Goal: Task Accomplishment & Management: Use online tool/utility

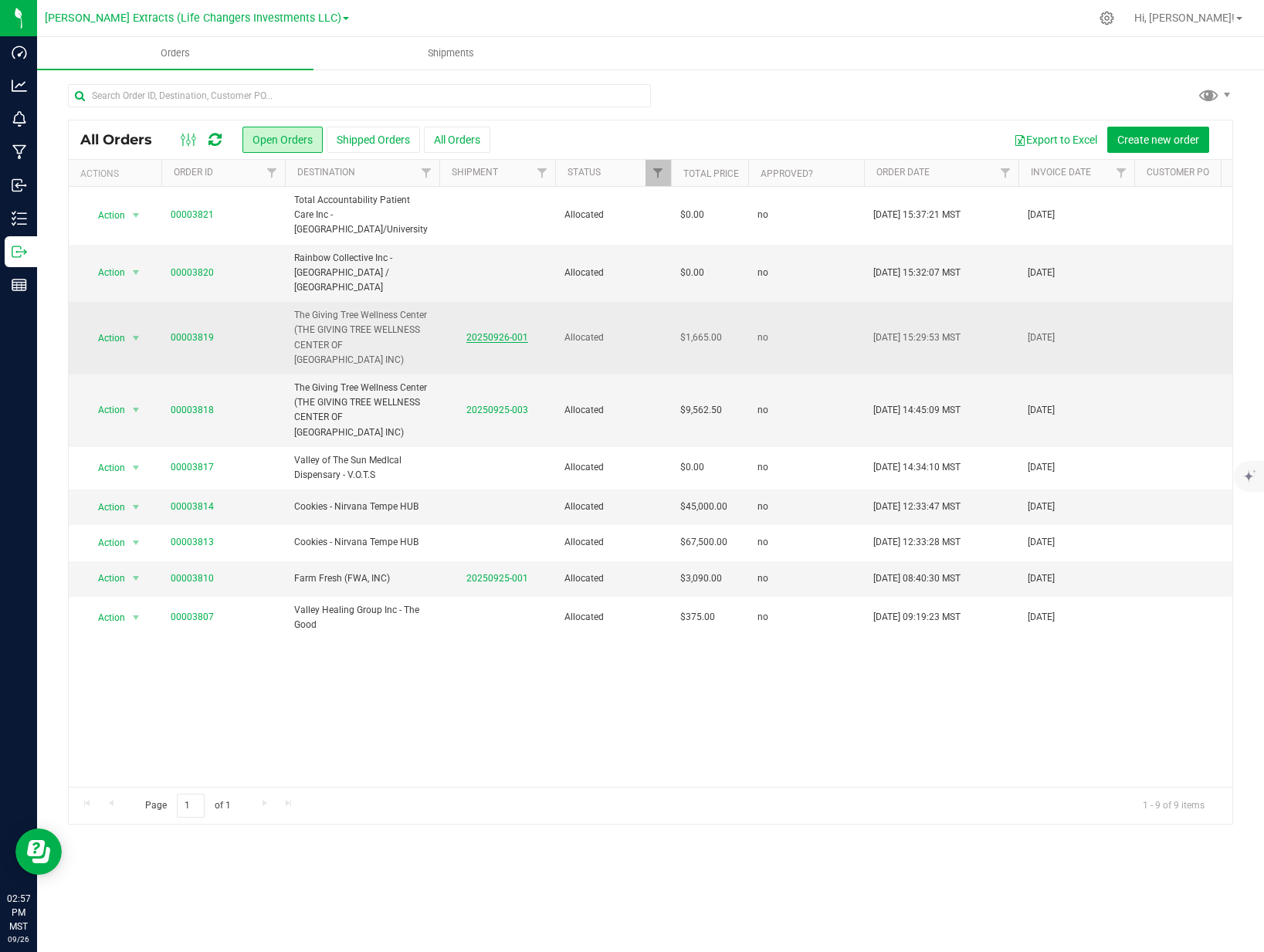
click at [503, 332] on link "20250926-001" at bounding box center [497, 337] width 62 height 11
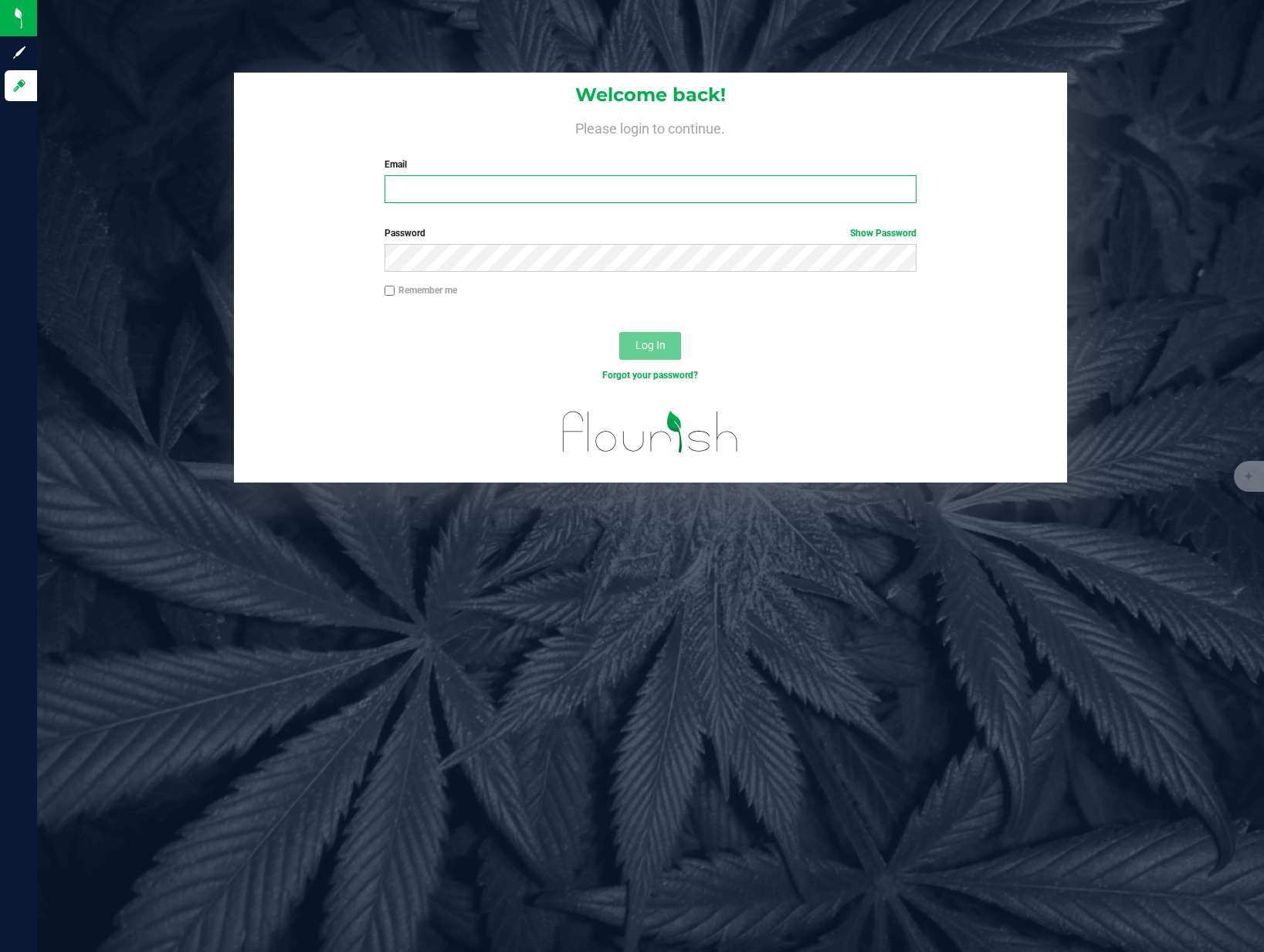
type input "[PERSON_NAME][EMAIL_ADDRESS][DOMAIN_NAME]"
click at [652, 346] on span "Log In" at bounding box center [650, 345] width 30 height 12
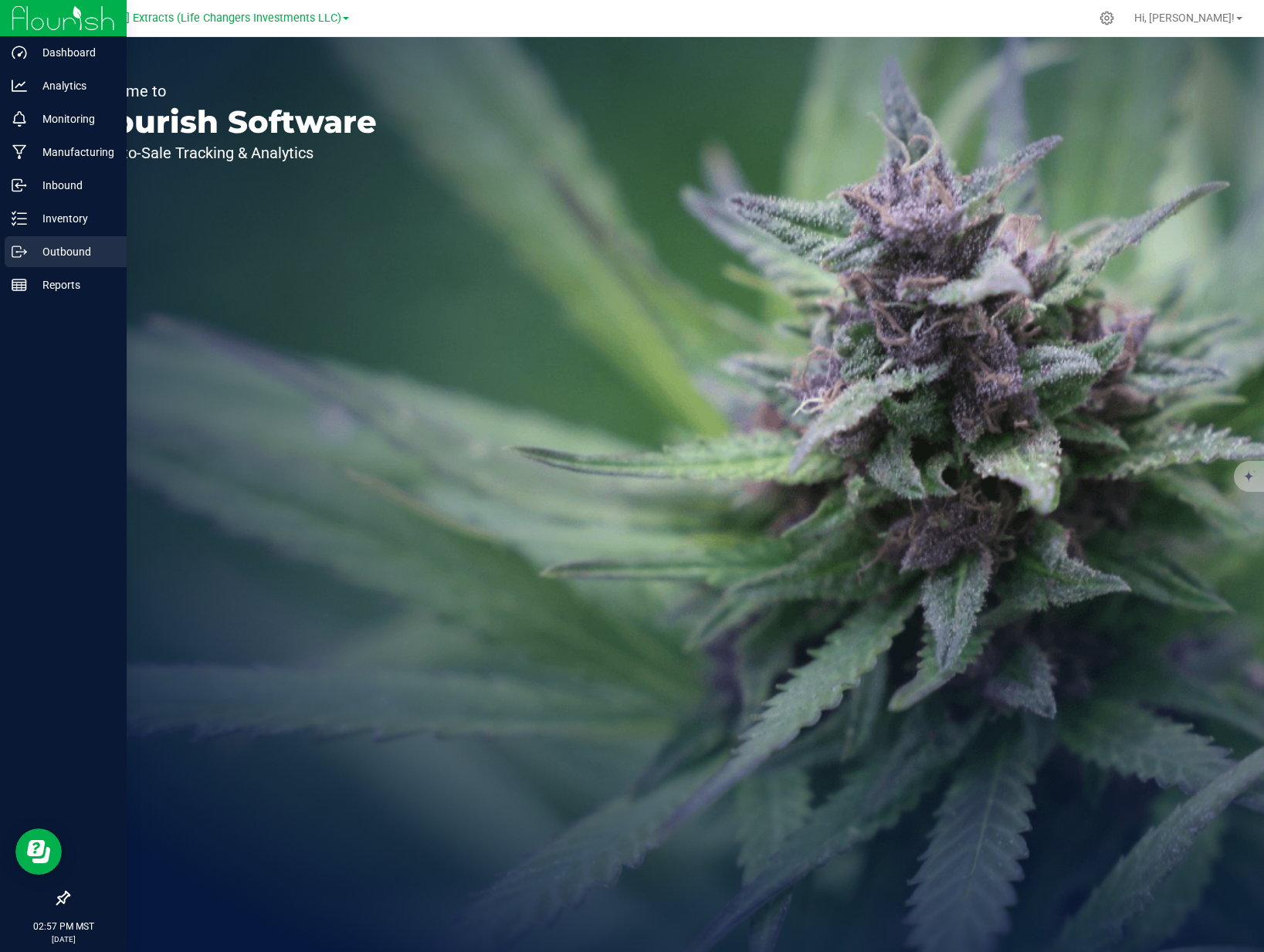
click at [73, 264] on div "Outbound" at bounding box center [66, 251] width 122 height 31
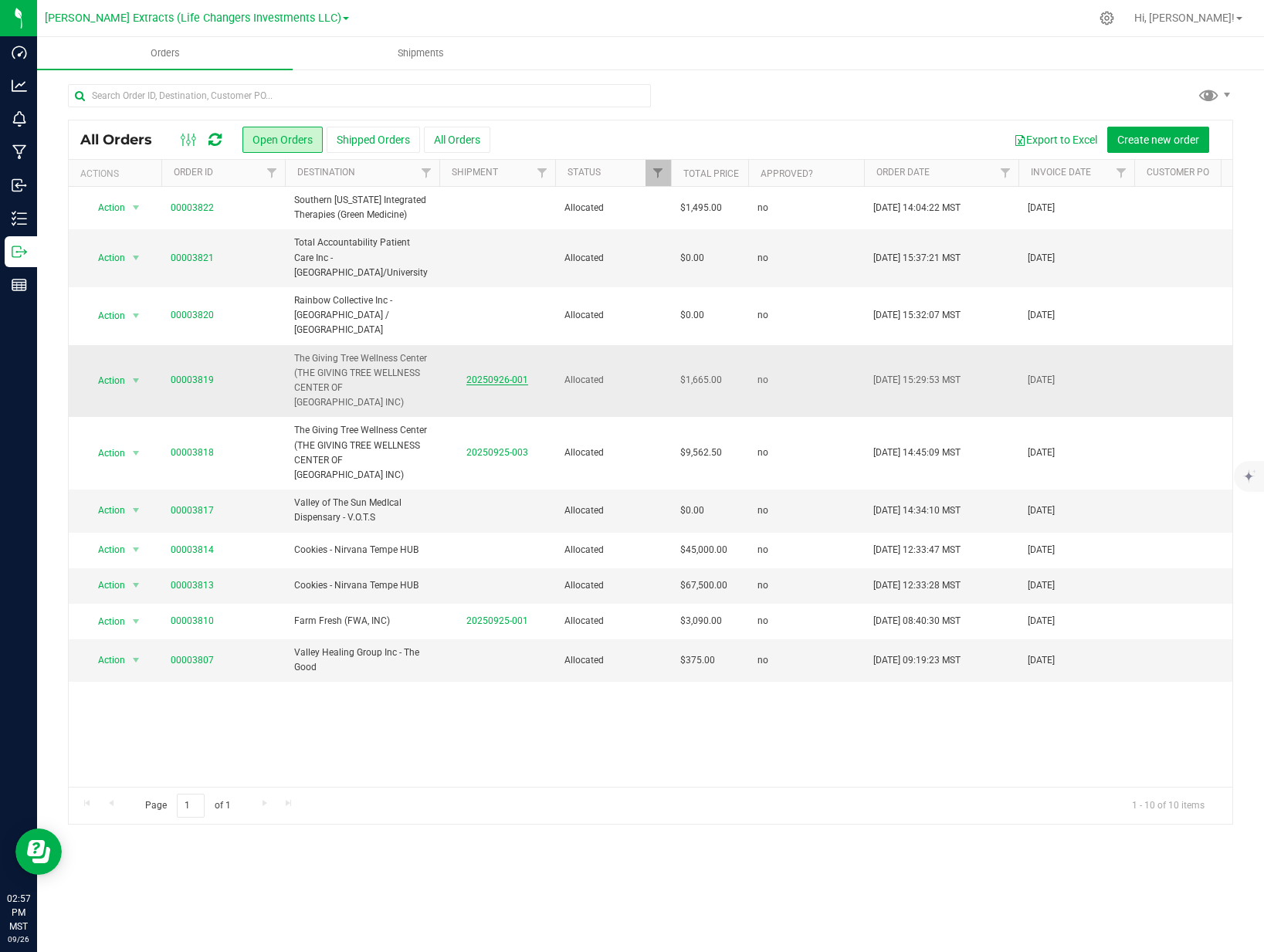
click at [491, 374] on link "20250926-001" at bounding box center [497, 379] width 62 height 11
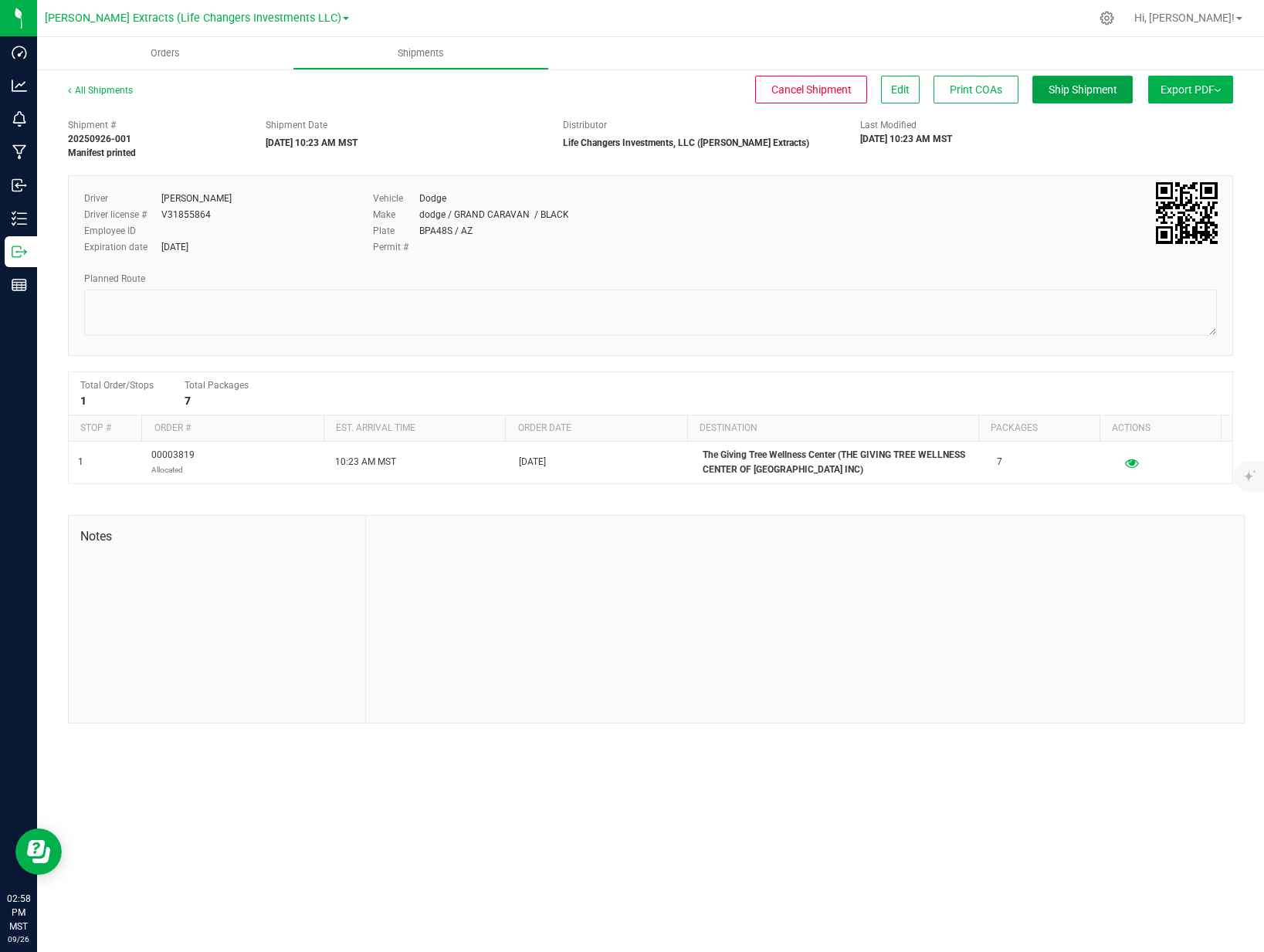
click at [1115, 99] on button "Ship Shipment" at bounding box center [1082, 90] width 100 height 28
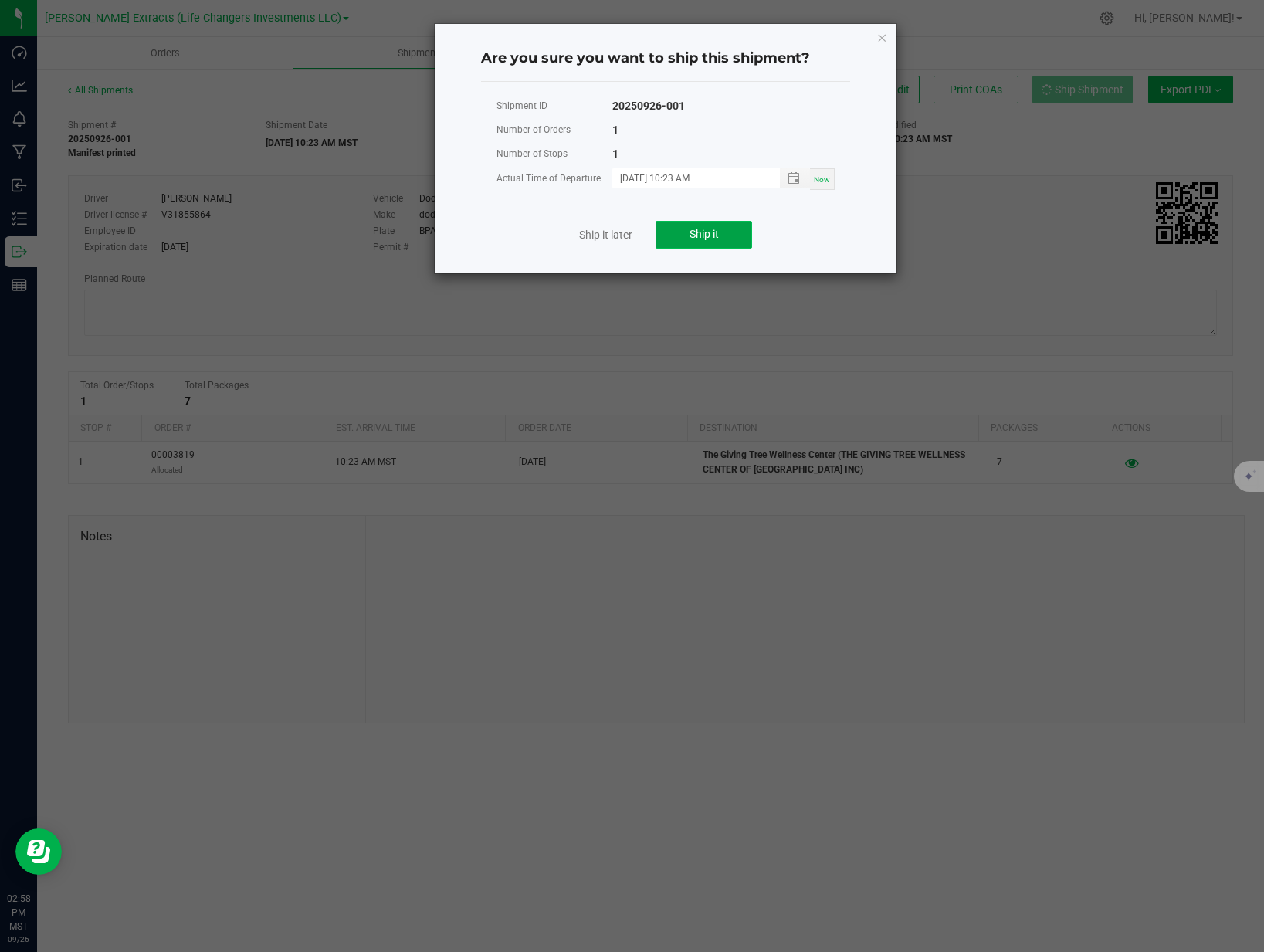
click at [682, 239] on button "Ship it" at bounding box center [704, 235] width 97 height 28
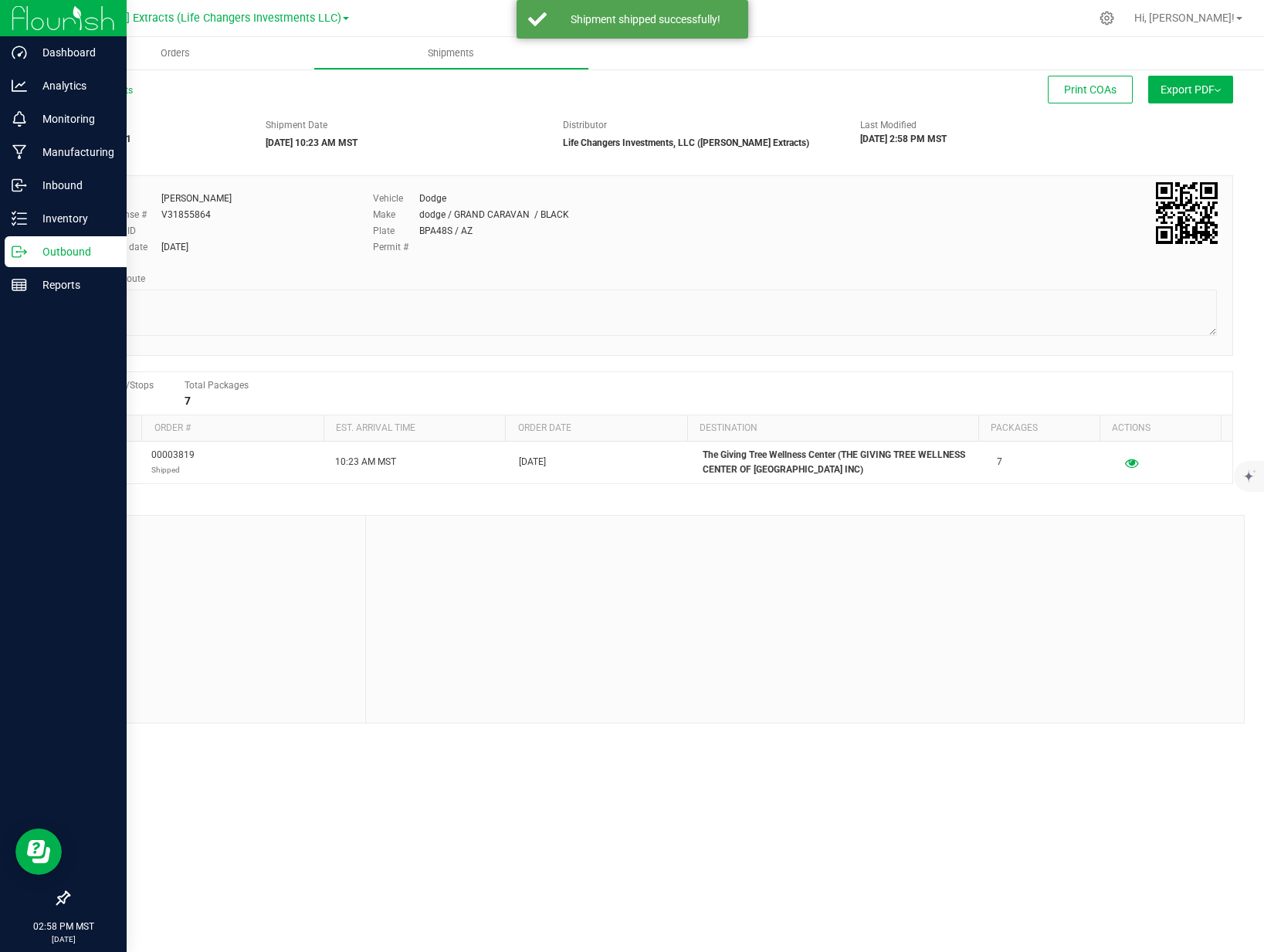
click at [13, 247] on icon at bounding box center [19, 251] width 15 height 15
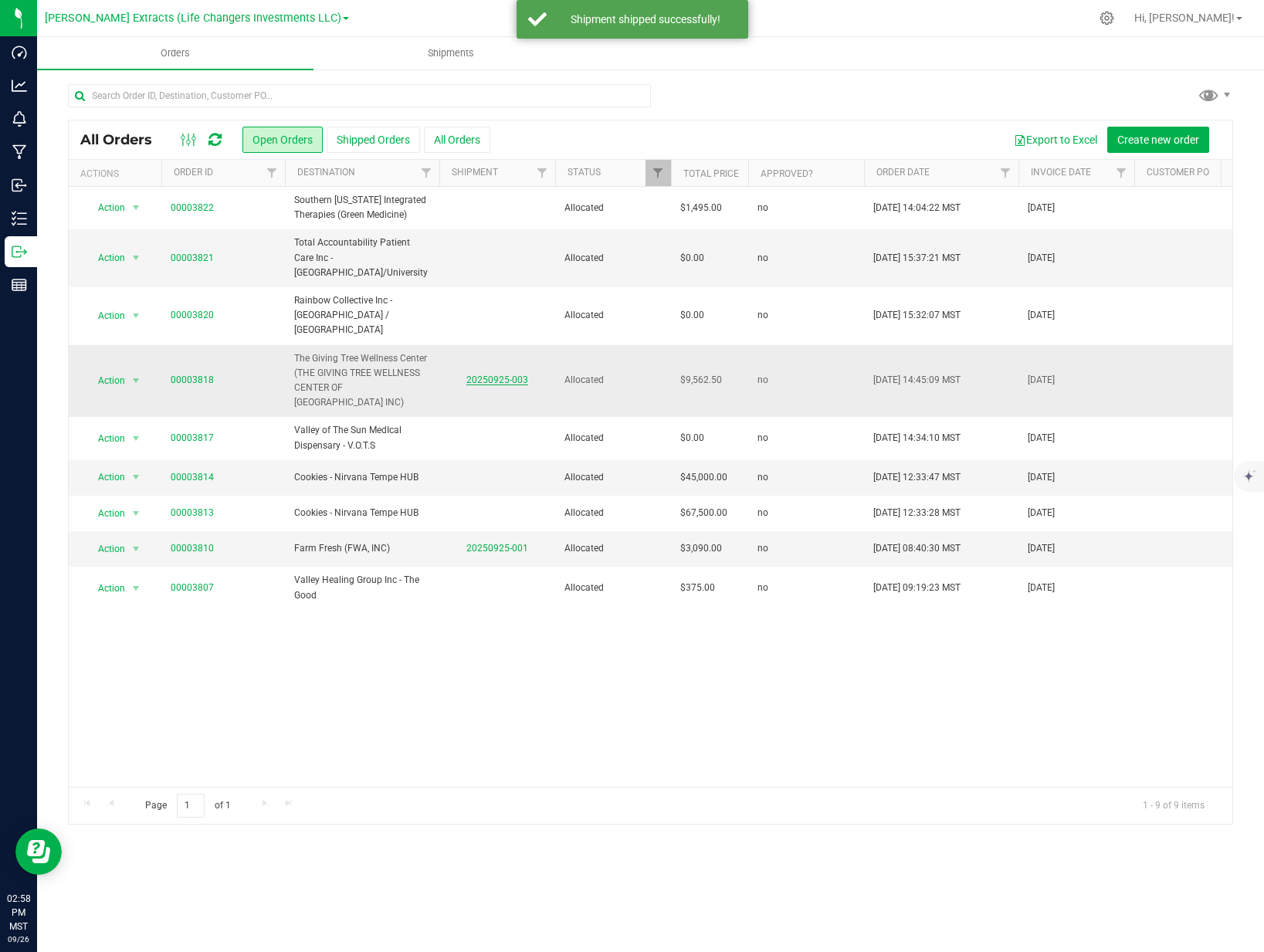
click at [513, 374] on link "20250925-003" at bounding box center [497, 379] width 62 height 11
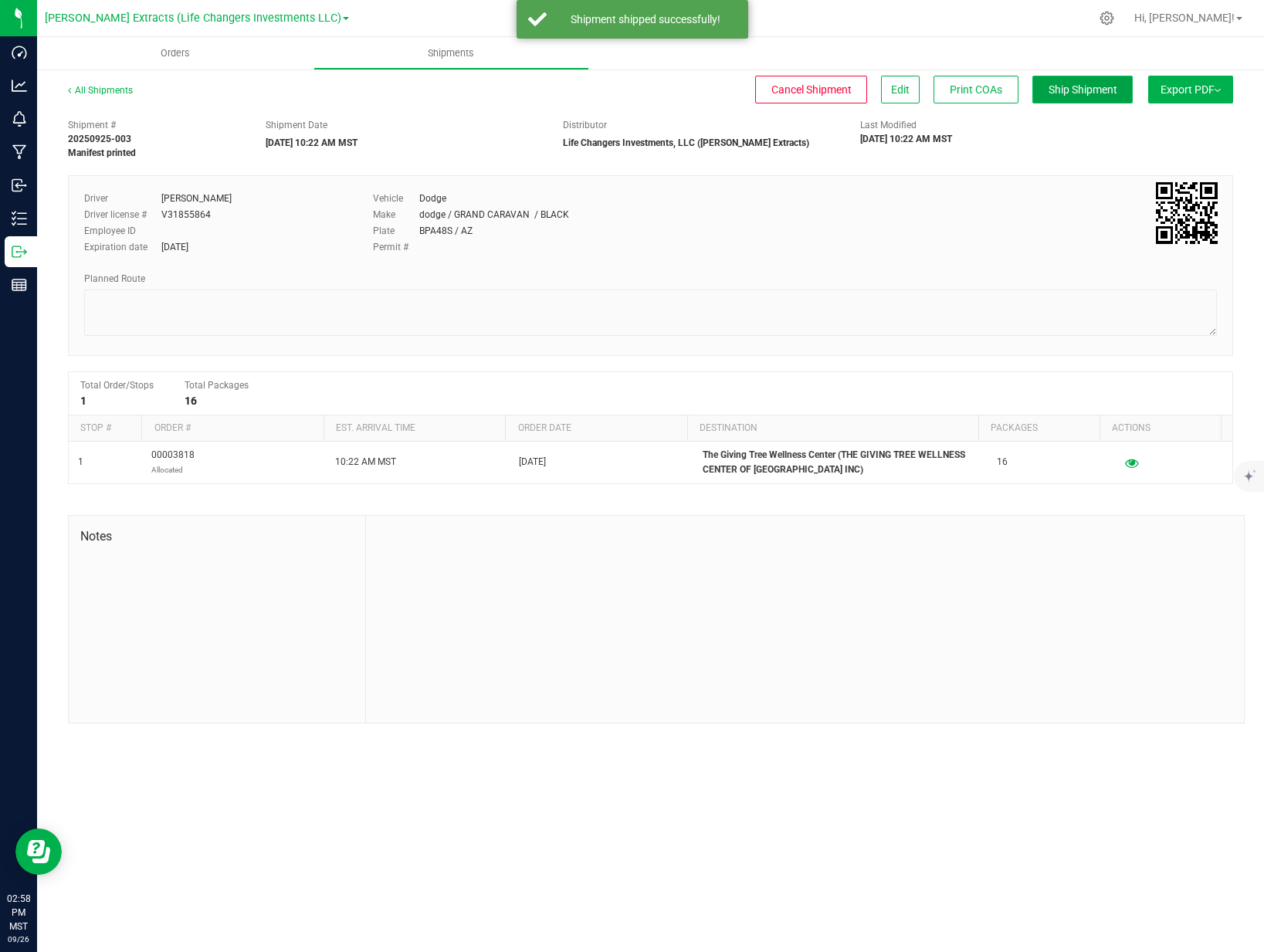
click at [1082, 92] on span "Ship Shipment" at bounding box center [1083, 89] width 69 height 12
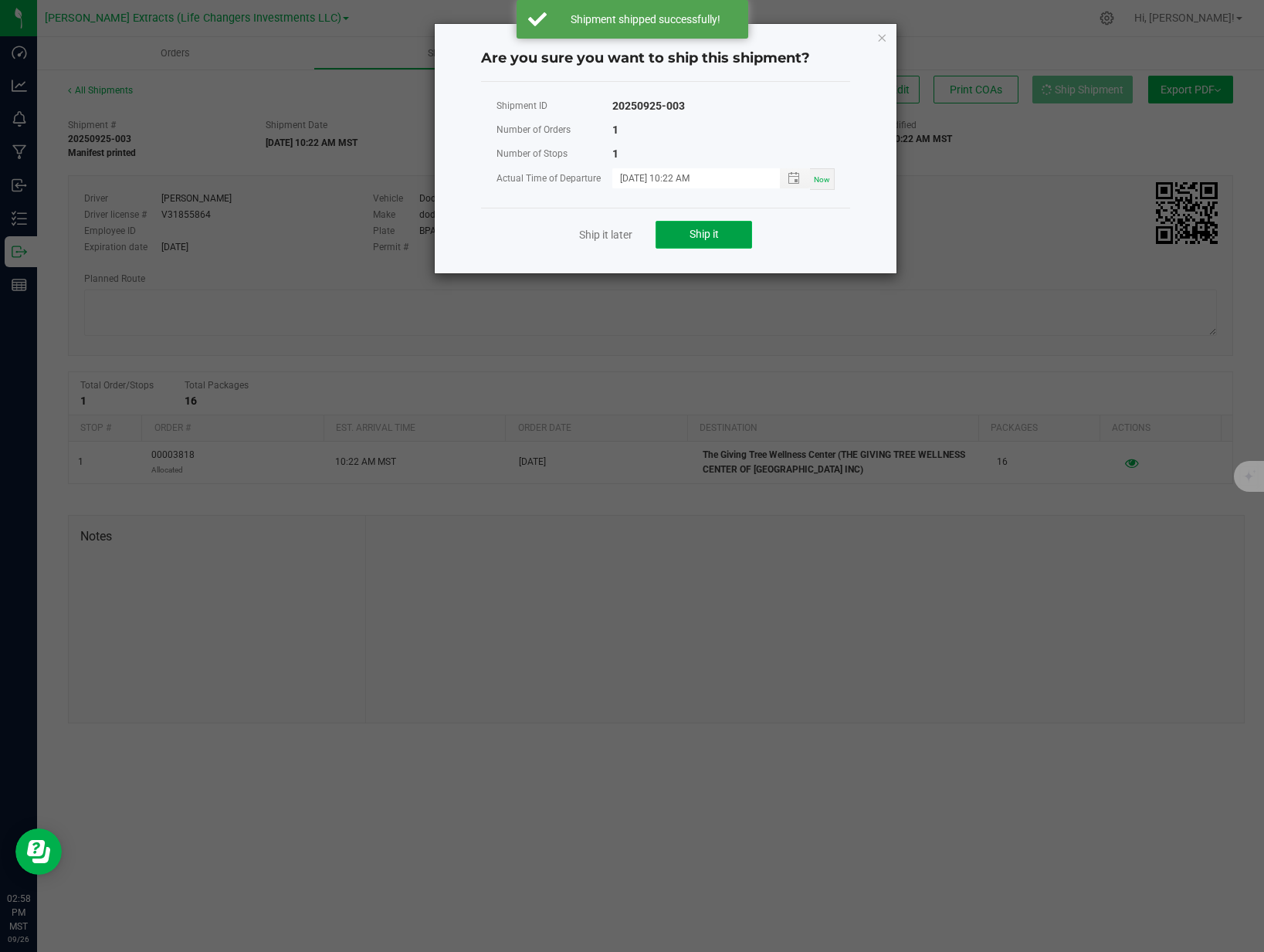
click at [725, 235] on button "Ship it" at bounding box center [704, 235] width 97 height 28
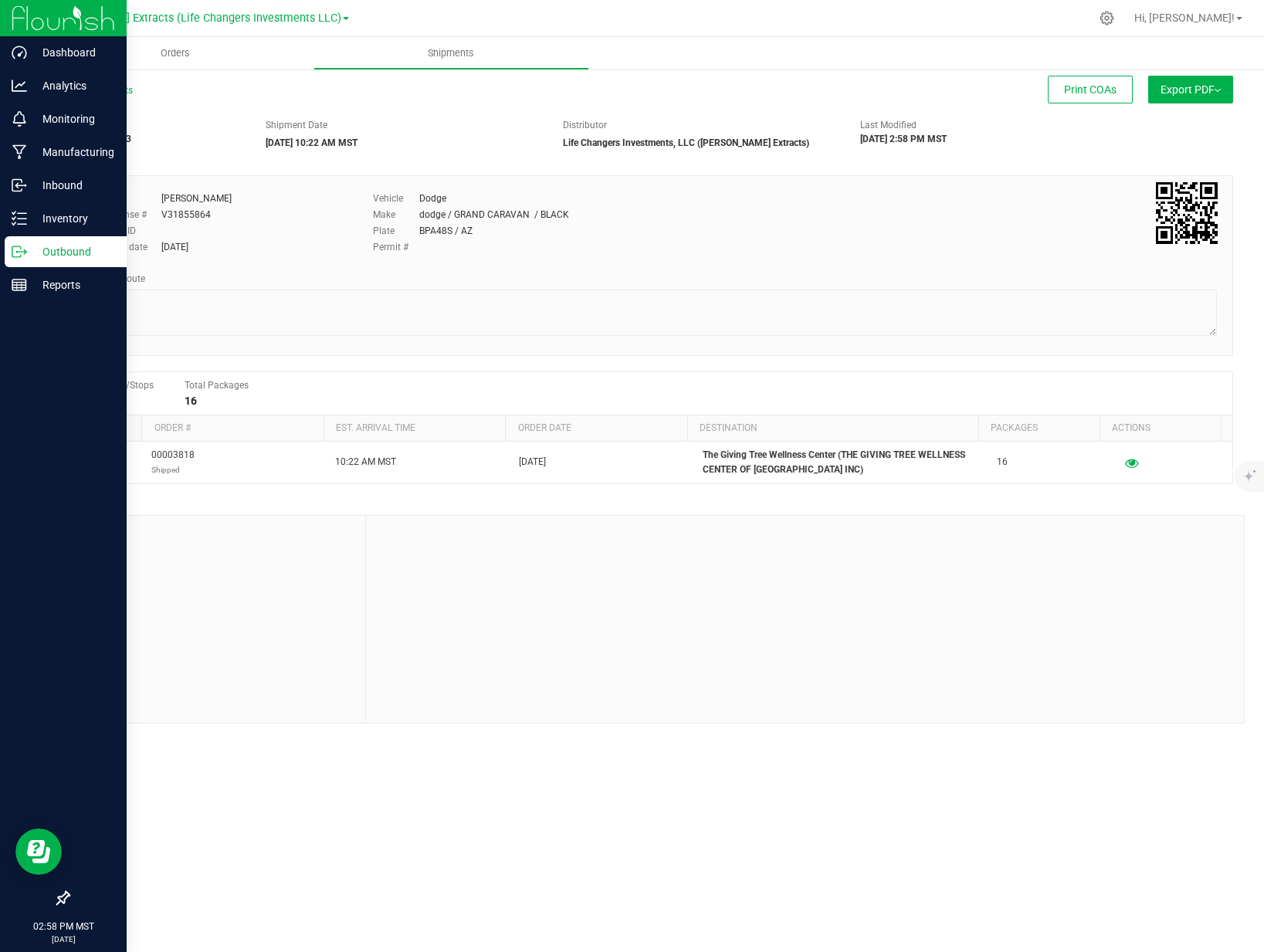
click at [28, 246] on p "Outbound" at bounding box center [73, 251] width 93 height 19
